Goal: Information Seeking & Learning: Learn about a topic

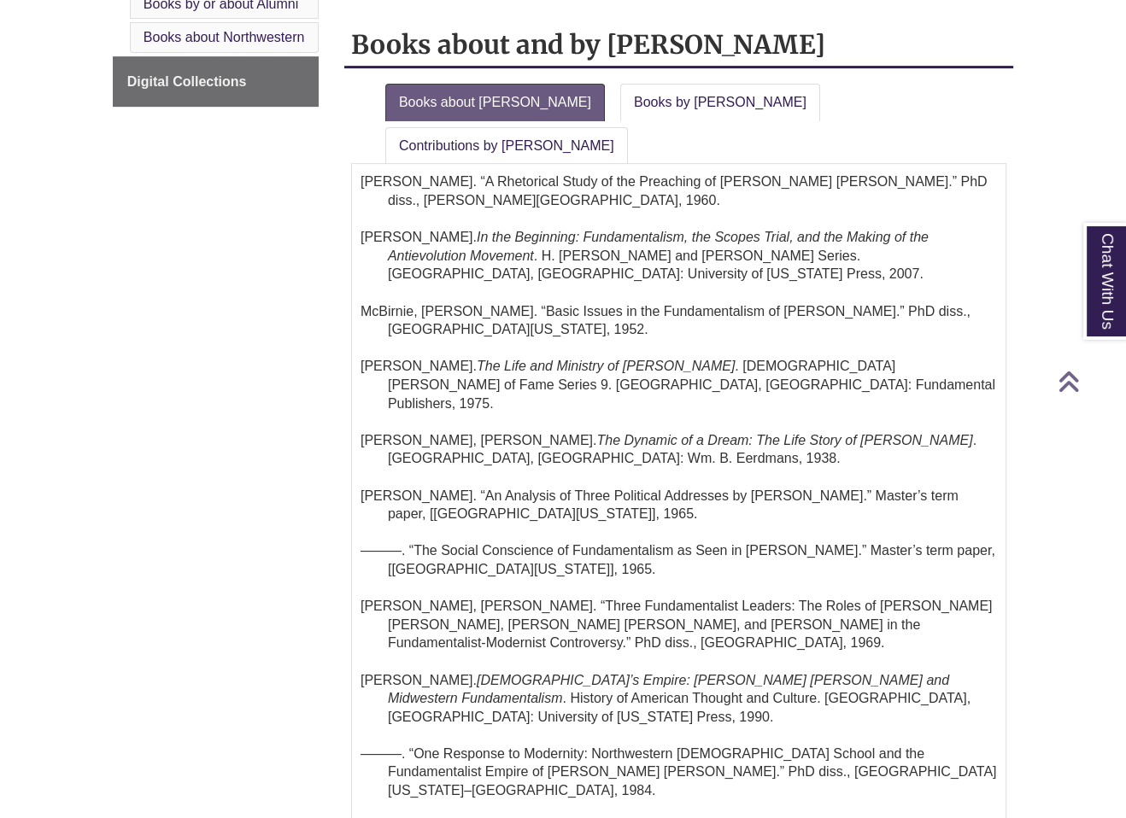
scroll to position [512, 0]
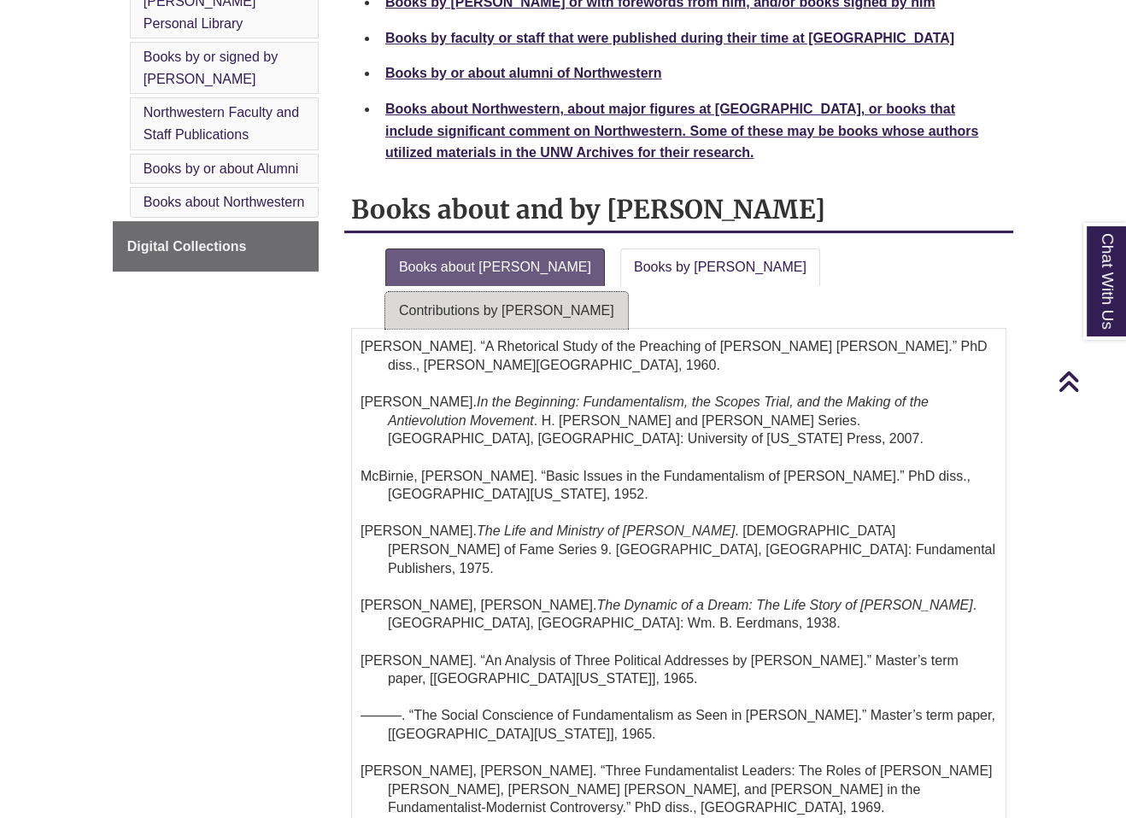
click at [628, 292] on link "Contributions by Riley" at bounding box center [506, 311] width 243 height 38
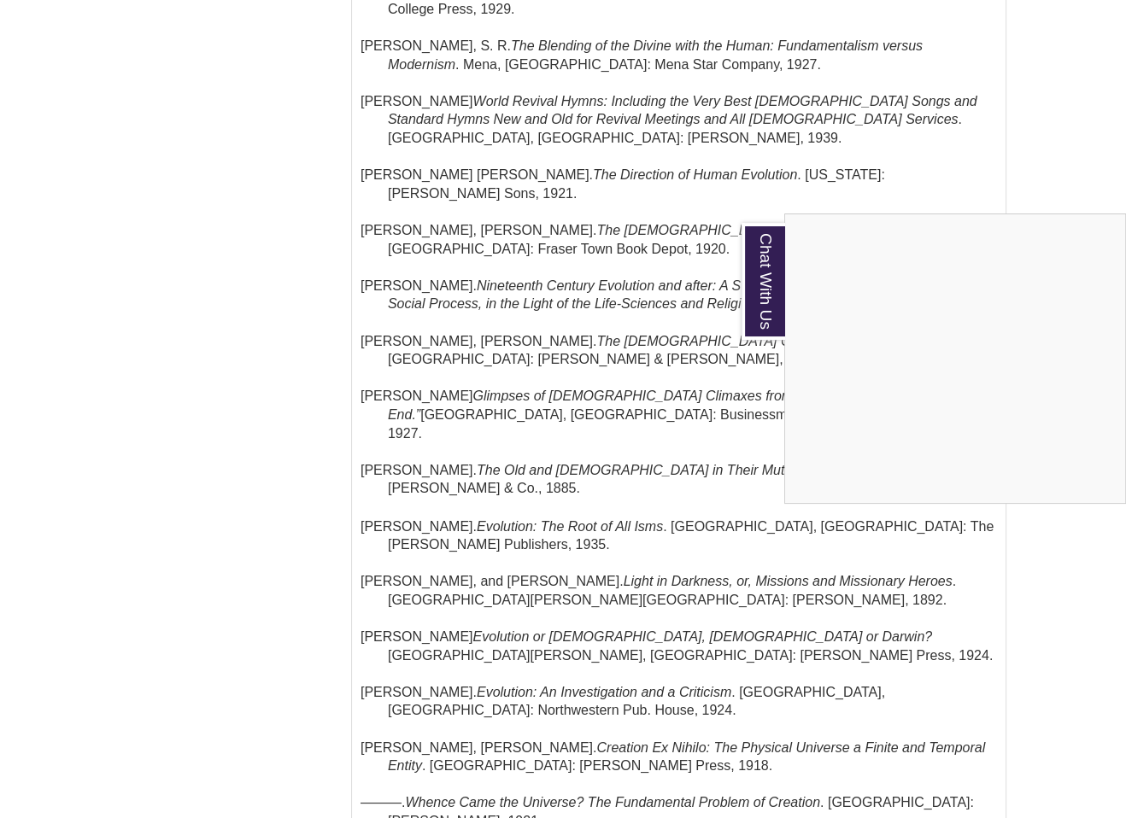
scroll to position [2562, 0]
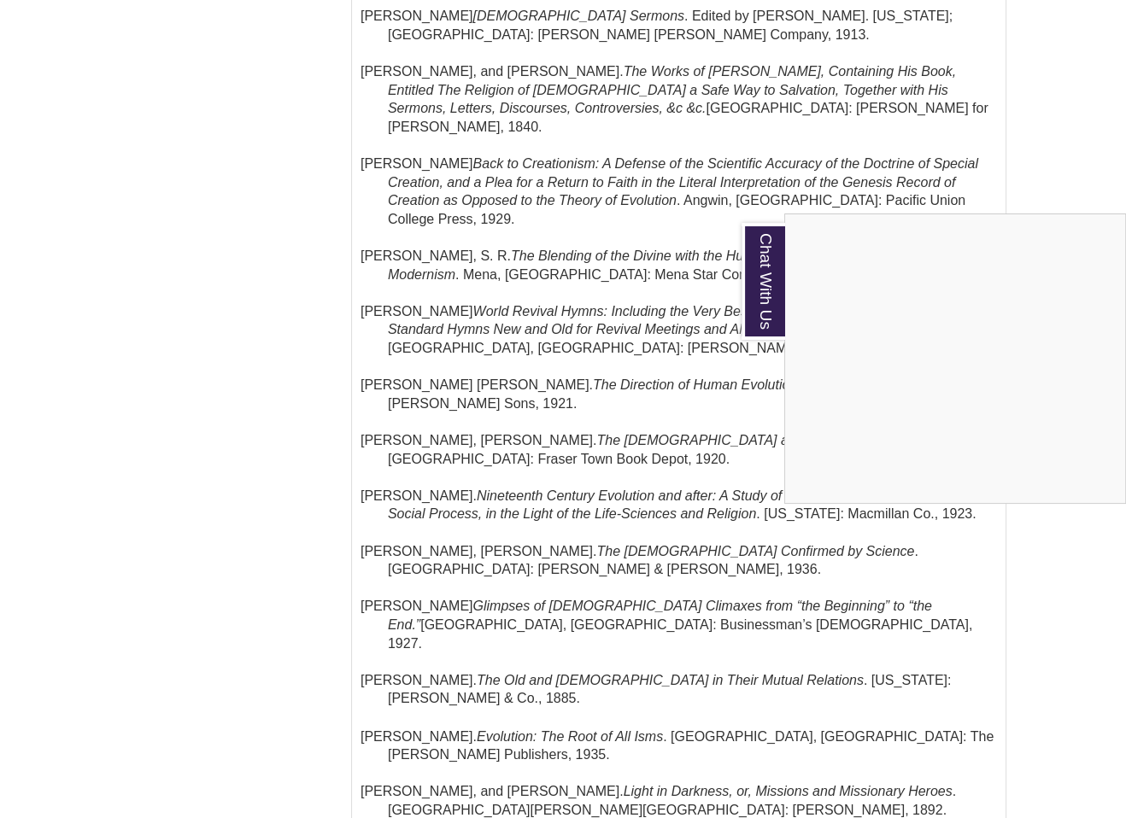
click at [477, 500] on div "Chat With Us" at bounding box center [563, 409] width 1126 height 818
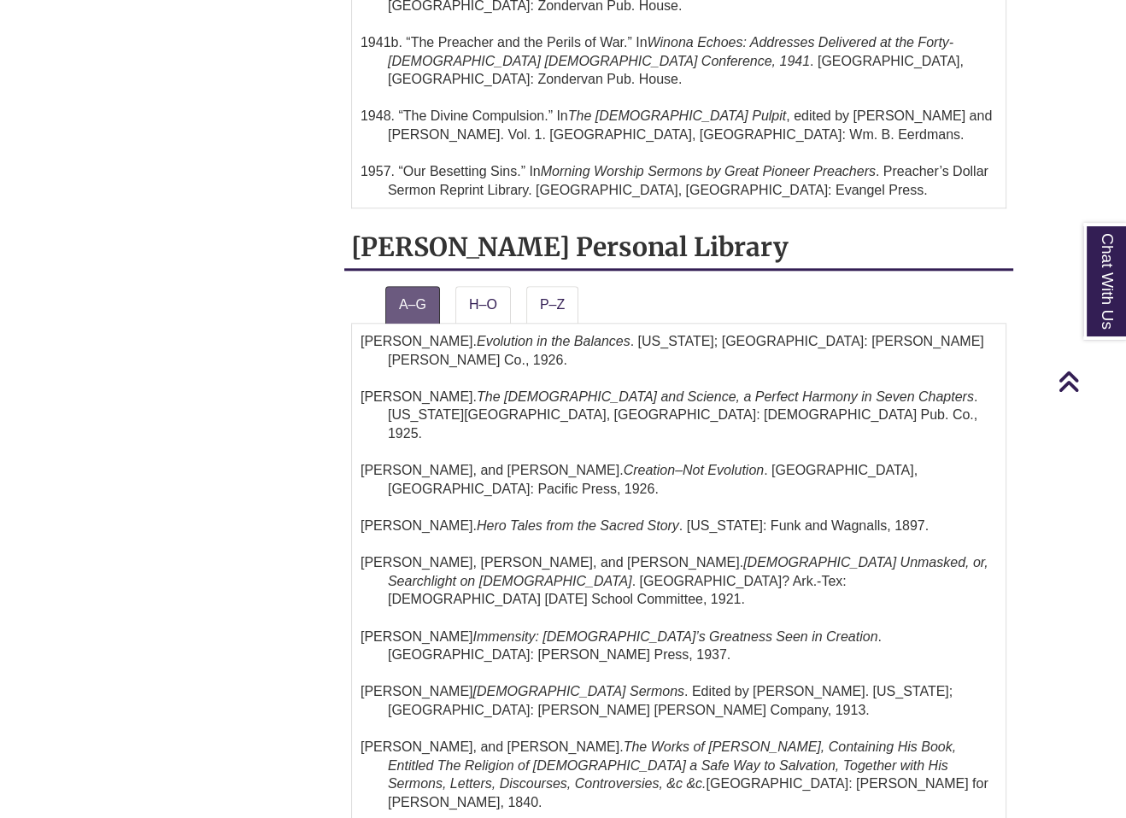
scroll to position [1879, 0]
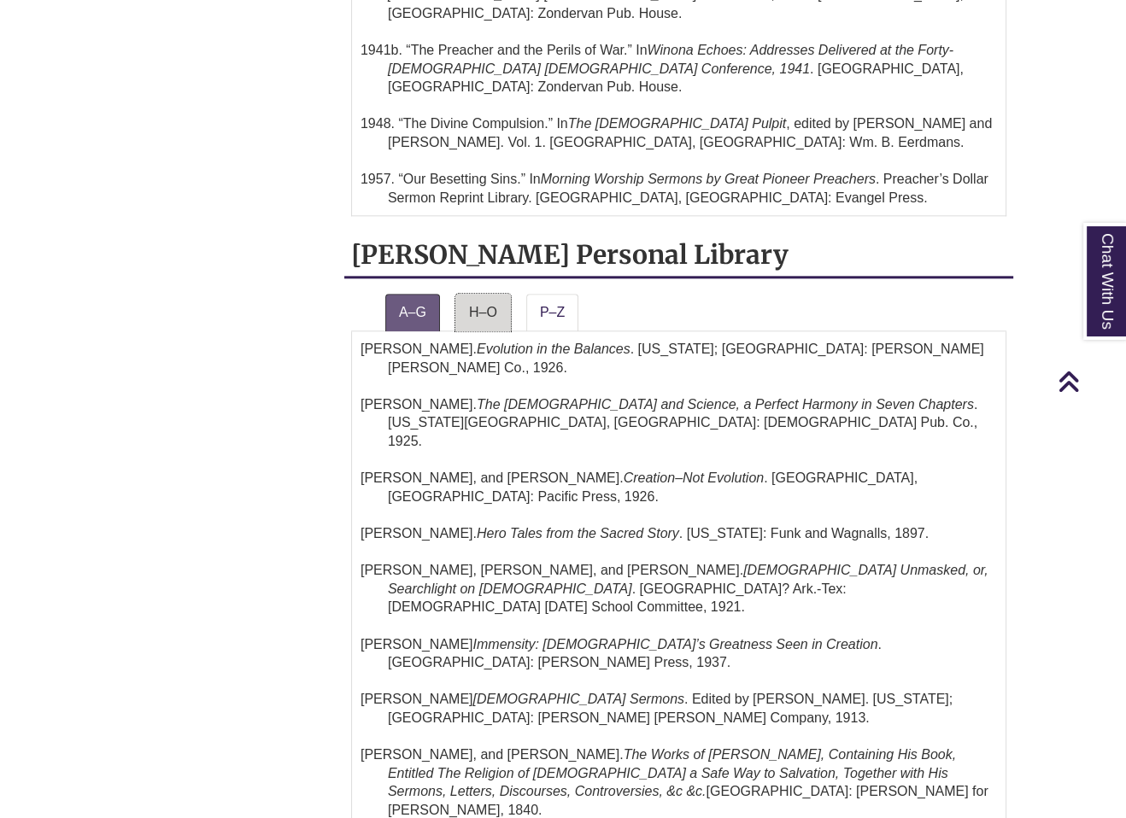
click at [482, 294] on link "H–O" at bounding box center [483, 313] width 56 height 38
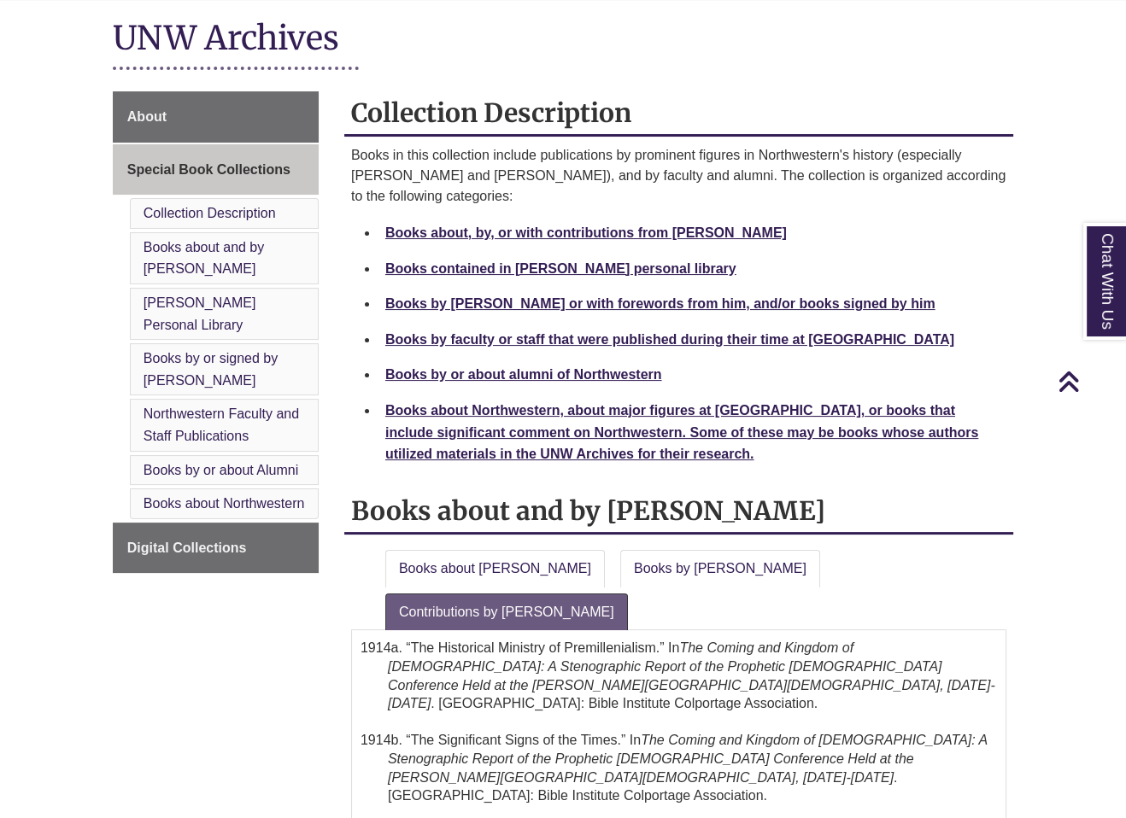
scroll to position [0, 0]
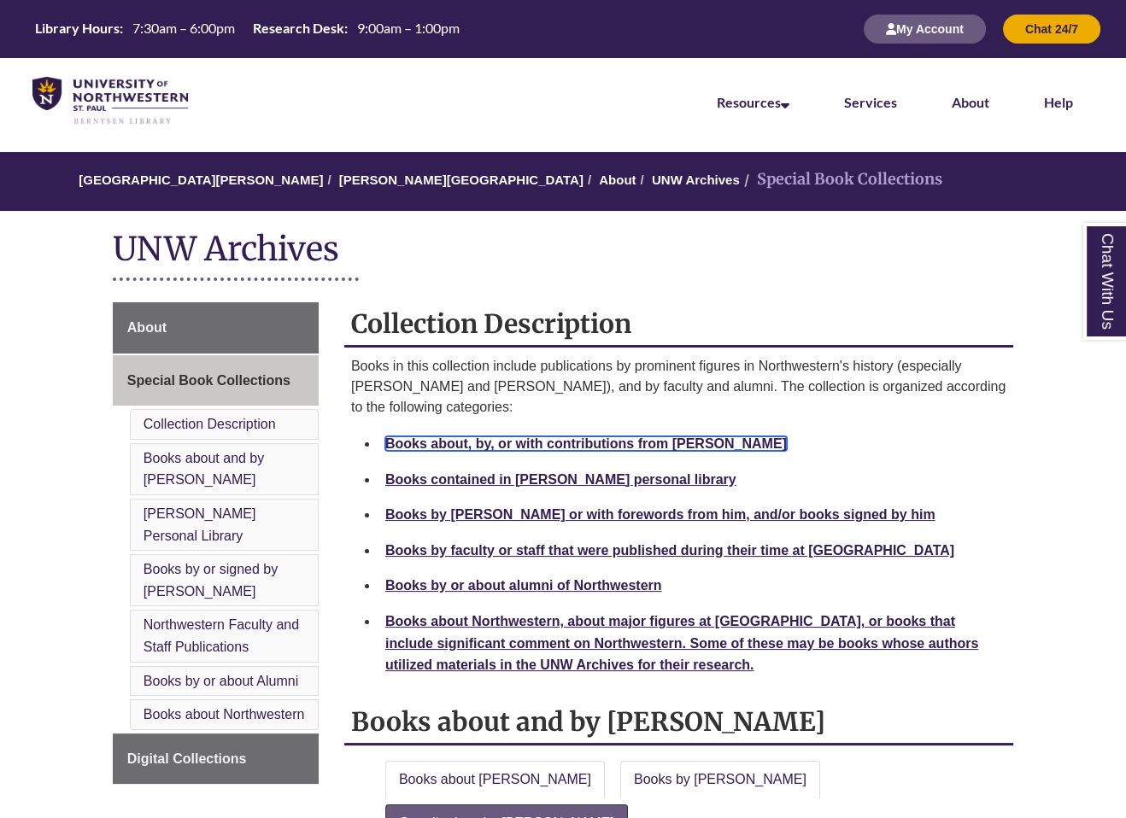
click at [515, 443] on strong "Books about, by, or with contributions from W. B. Riley" at bounding box center [585, 443] width 401 height 15
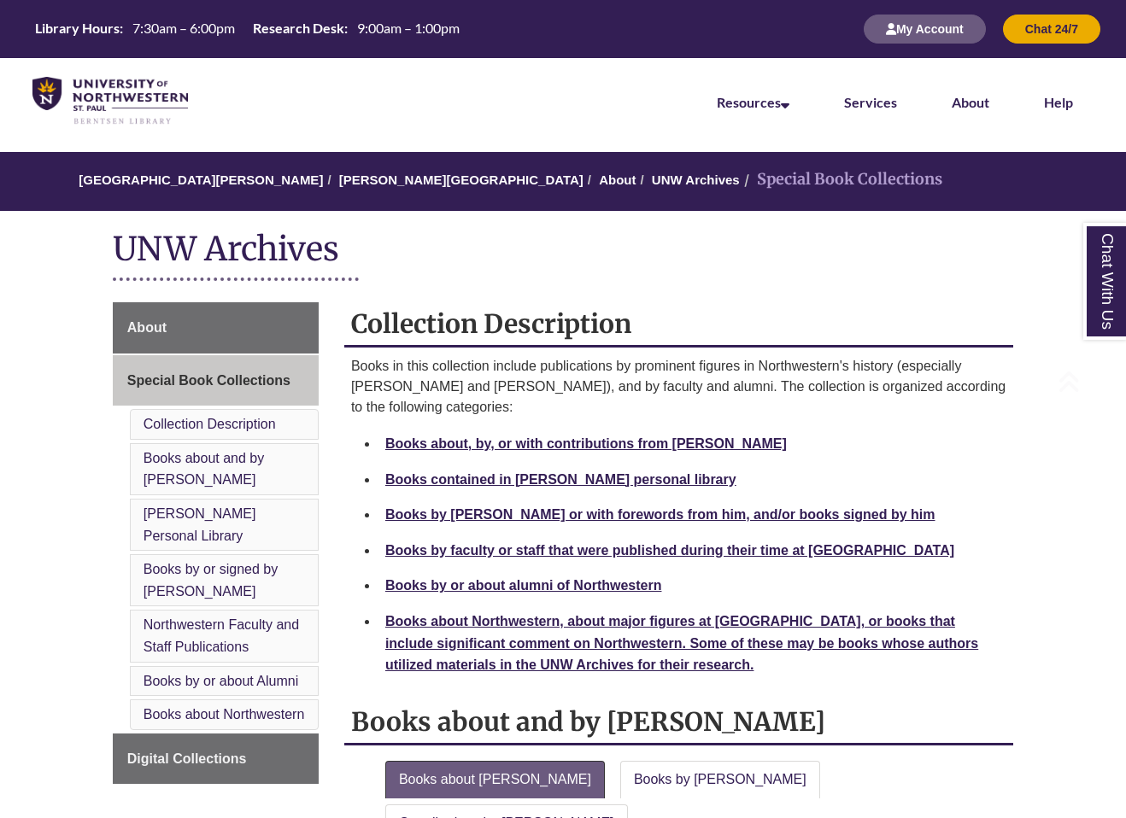
scroll to position [699, 0]
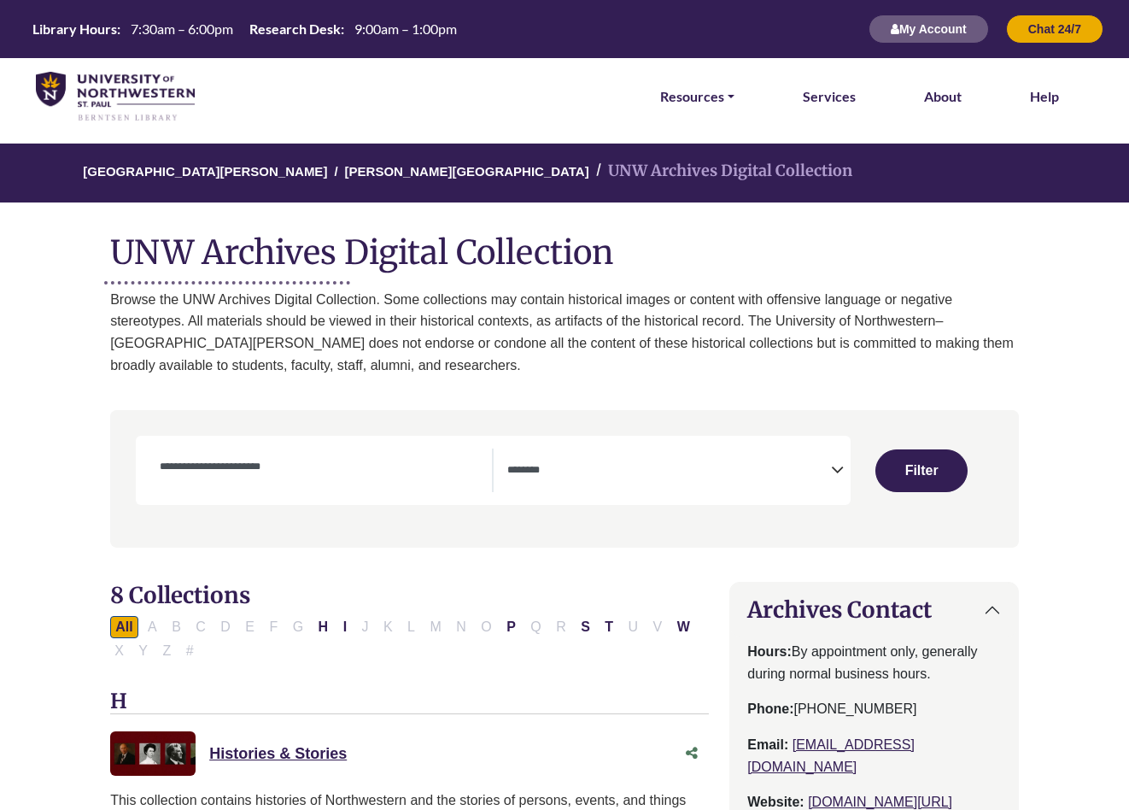
select select "Database Subject Filter"
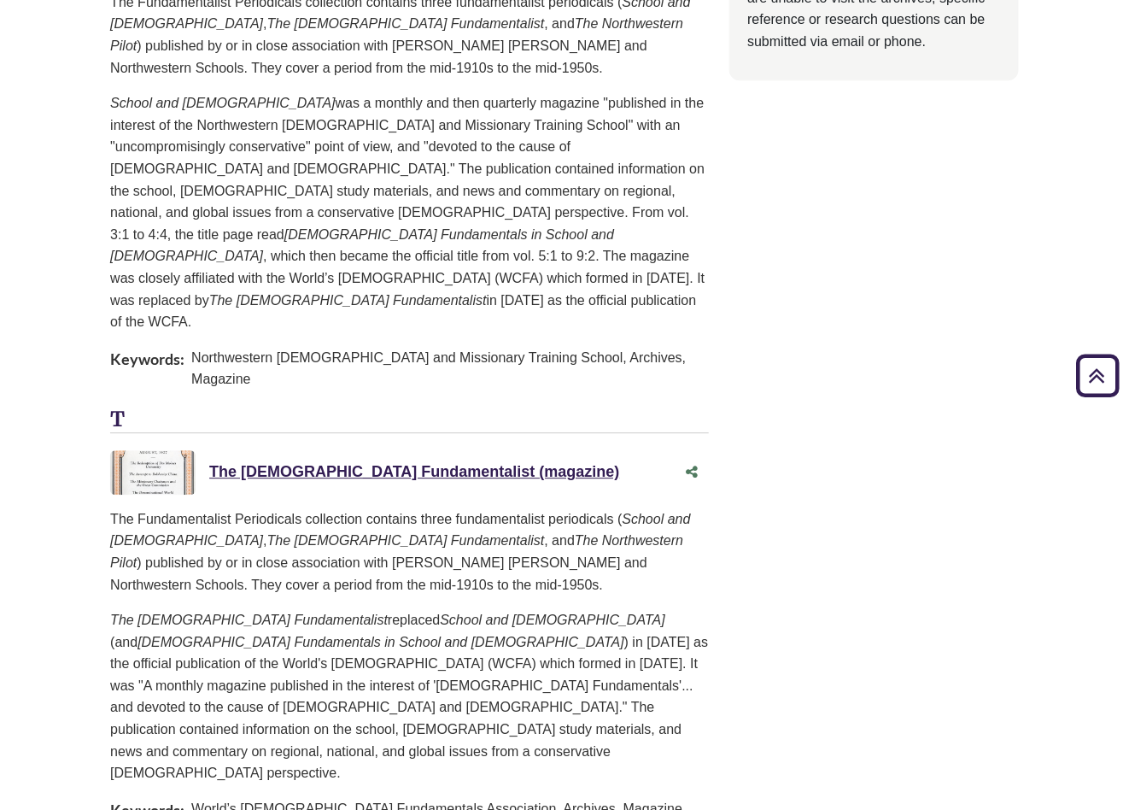
scroll to position [1537, 0]
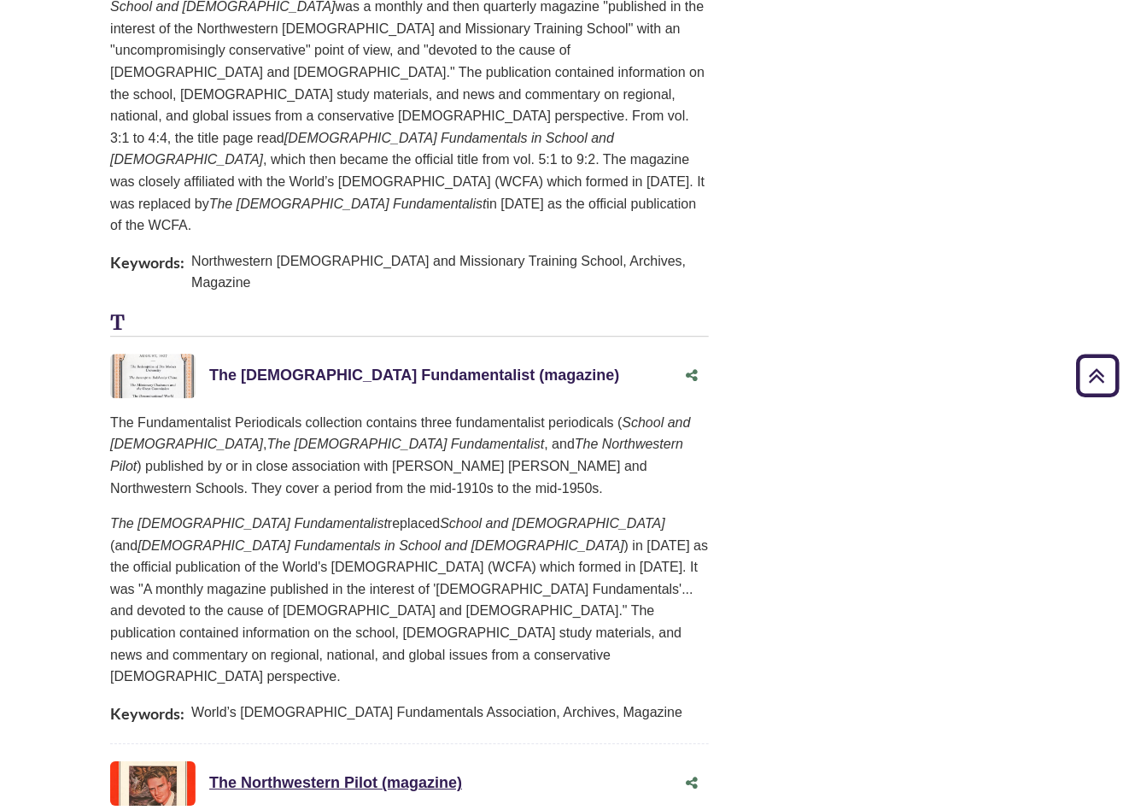
click at [294, 366] on link "The [DEMOGRAPHIC_DATA] Fundamentalist (magazine) This link opens in a new window" at bounding box center [414, 374] width 410 height 17
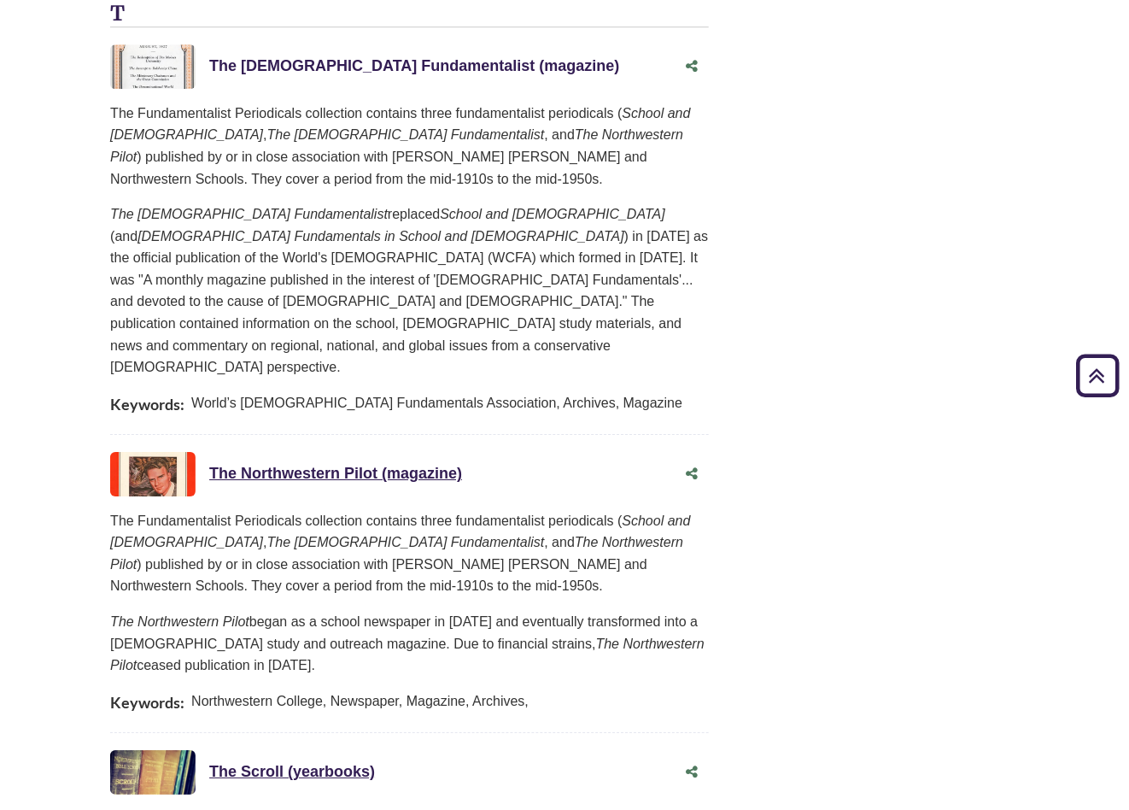
scroll to position [1879, 0]
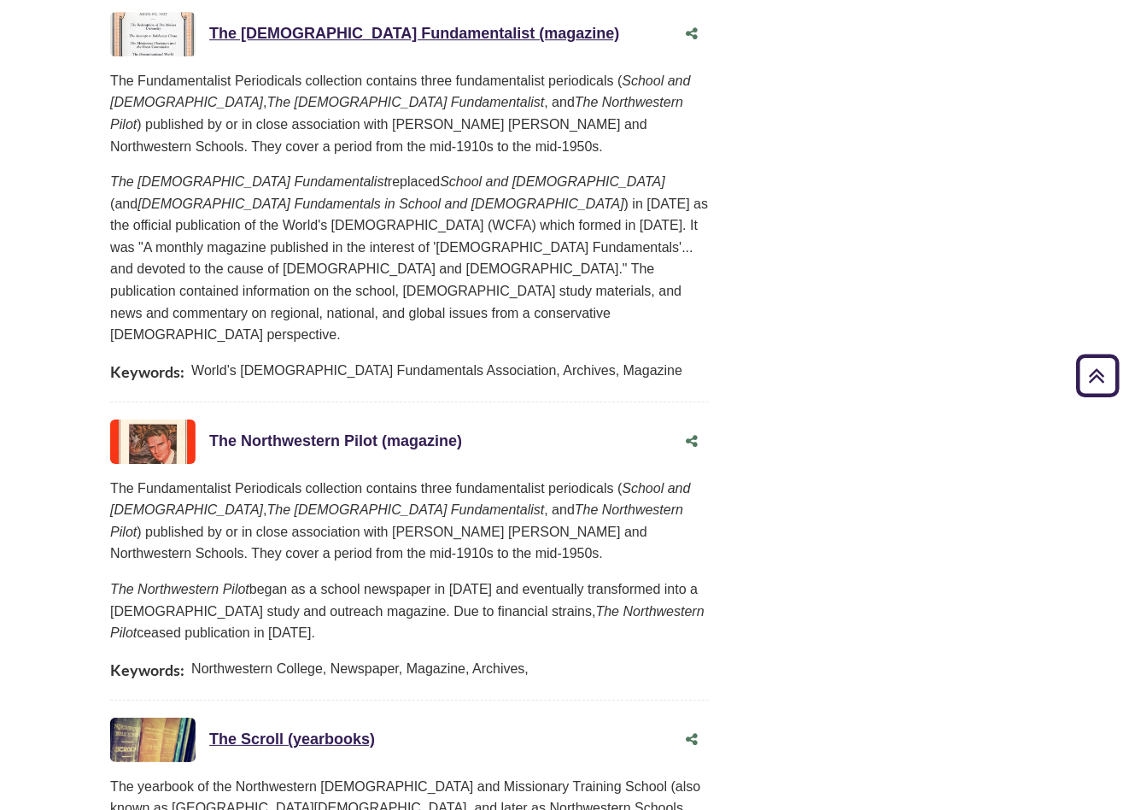
click at [261, 432] on link "The Northwestern Pilot (magazine) This link opens in a new window" at bounding box center [335, 440] width 253 height 17
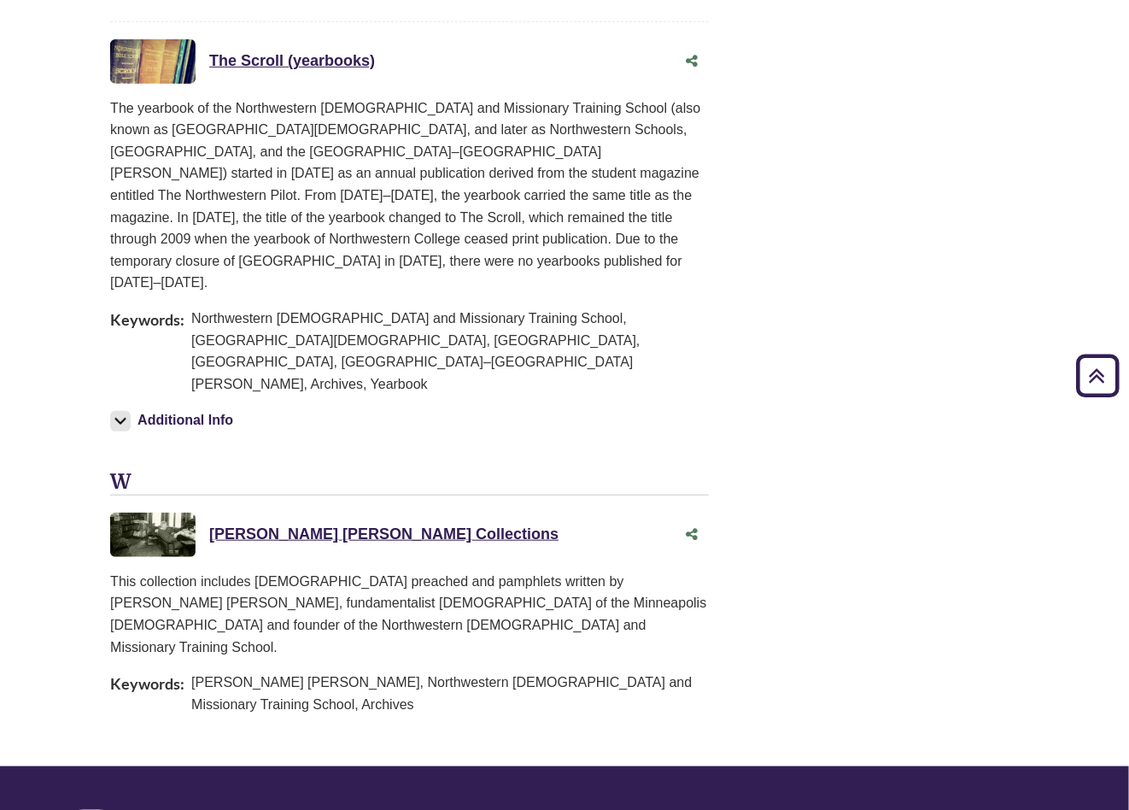
scroll to position [2562, 0]
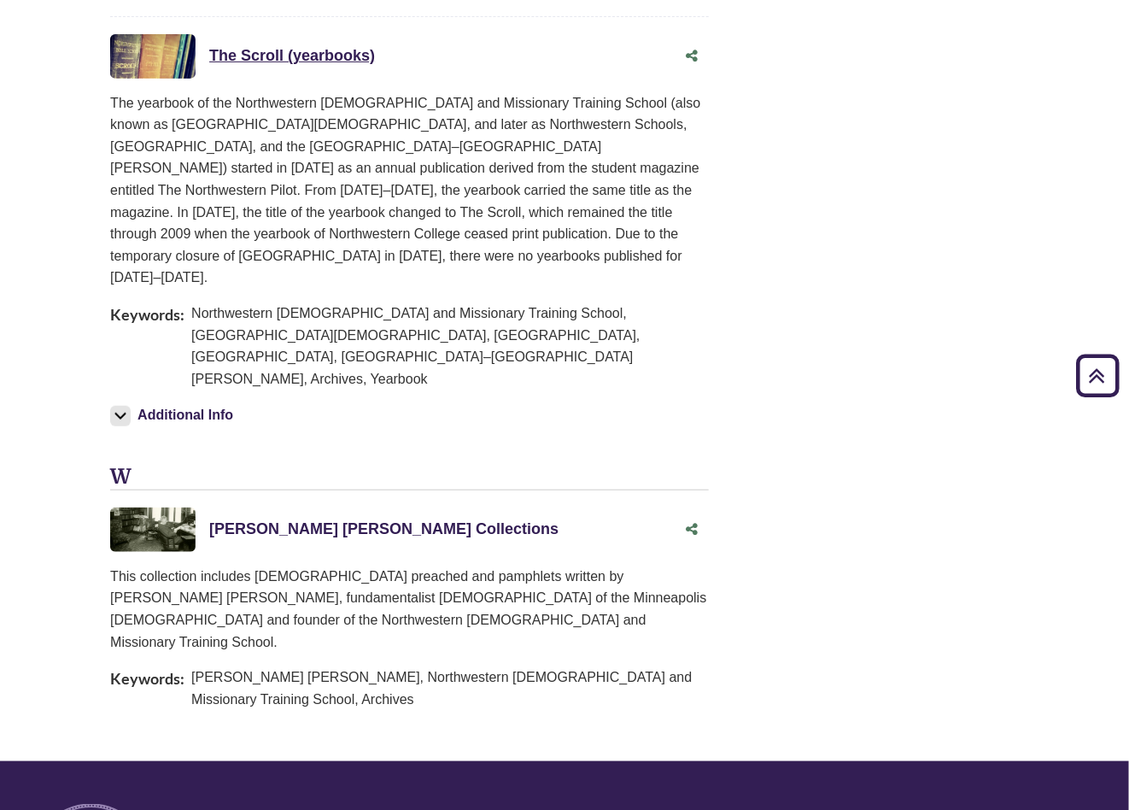
click at [271, 520] on link "William Bell Riley Collections This link opens in a new window" at bounding box center [383, 528] width 349 height 17
